Goal: Information Seeking & Learning: Learn about a topic

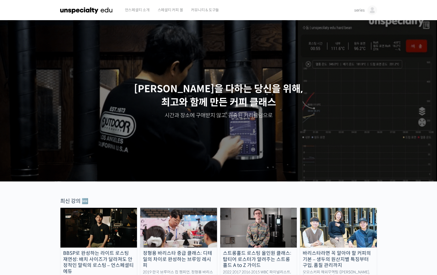
click at [372, 10] on img at bounding box center [373, 10] width 10 height 10
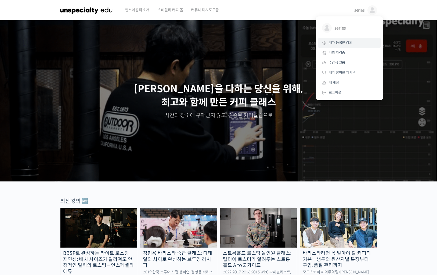
click at [348, 42] on span "내가 등록한 강의" at bounding box center [341, 42] width 24 height 5
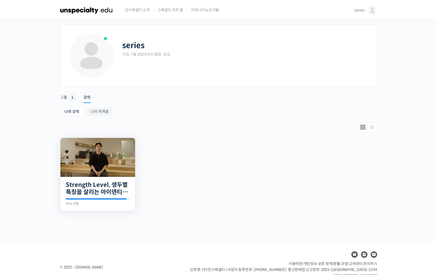
click at [121, 160] on img at bounding box center [97, 157] width 75 height 39
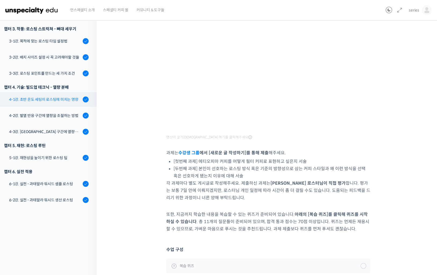
scroll to position [160, 0]
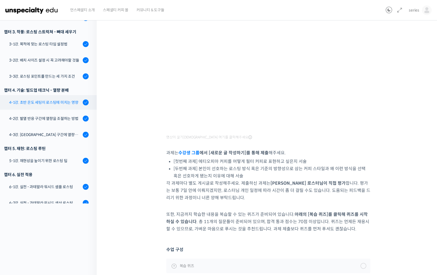
click at [53, 99] on div "4-1강. 초반 온도 세팅이 로스팅에 미치는 영향" at bounding box center [45, 102] width 72 height 6
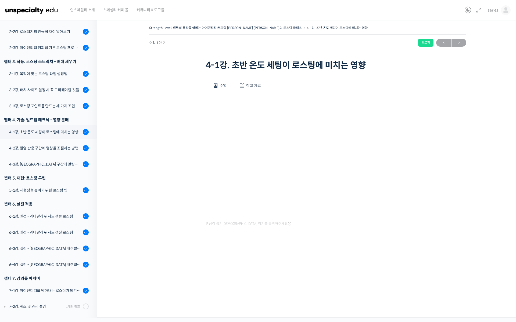
scroll to position [189, 0]
